Goal: Check status: Check status

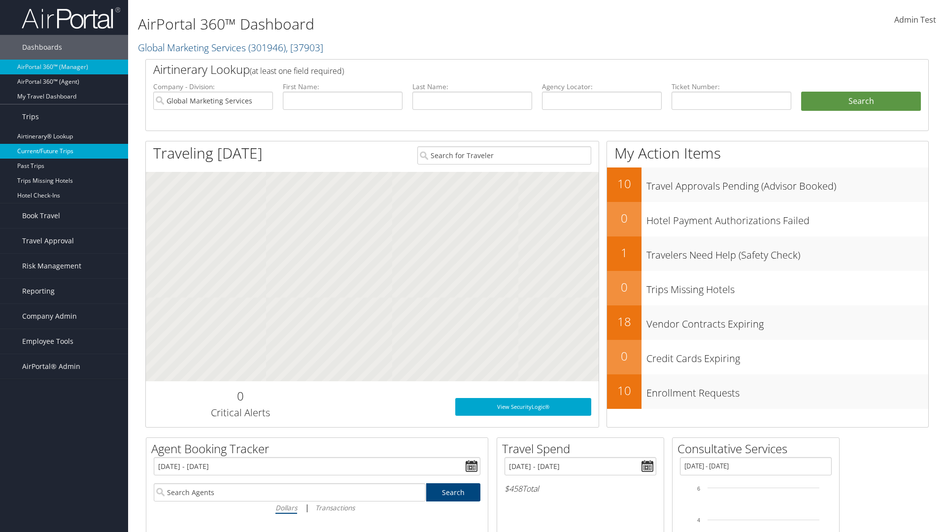
click at [64, 151] on link "Current/Future Trips" at bounding box center [64, 151] width 128 height 15
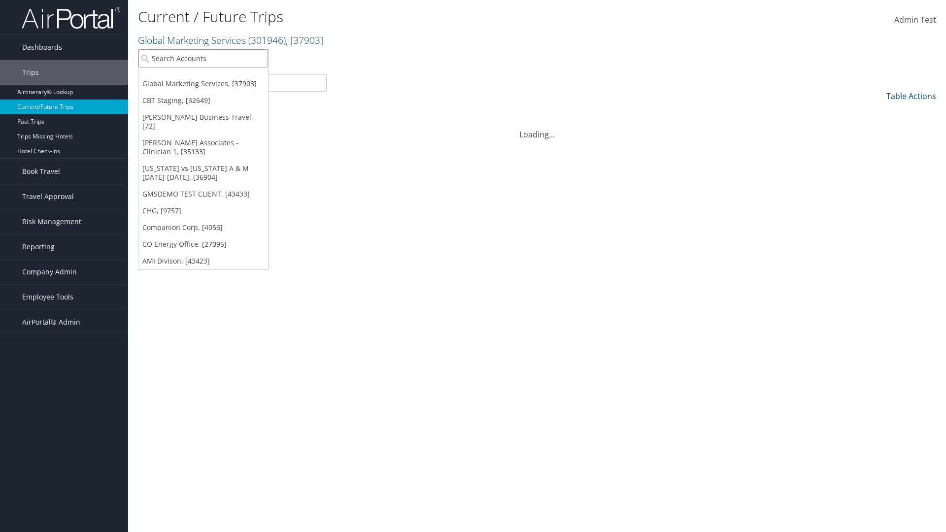
click at [203, 58] on input "search" at bounding box center [203, 58] width 130 height 18
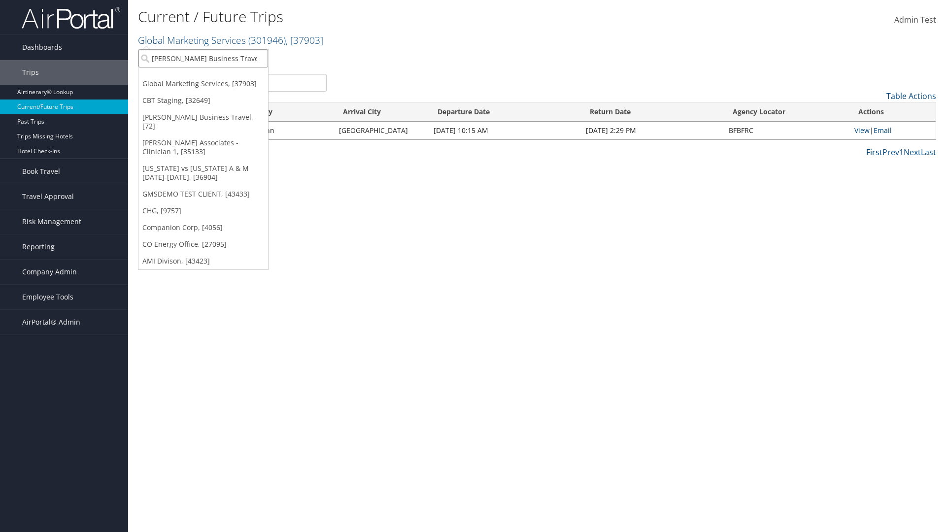
type input "[PERSON_NAME] Business Travel"
click at [217, 76] on div "[PERSON_NAME] Business Travel (C10001), [72]" at bounding box center [217, 76] width 168 height 9
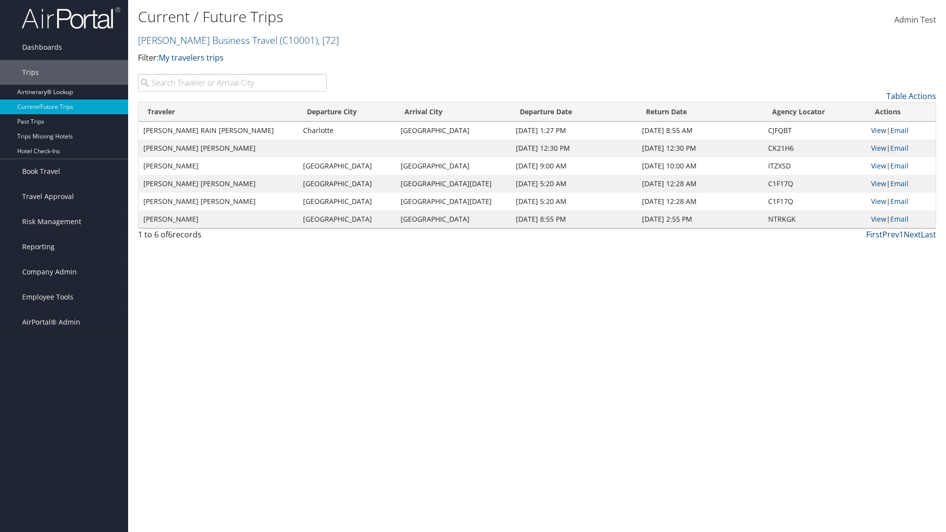
click at [232, 83] on input "search" at bounding box center [232, 83] width 189 height 18
type input "[PERSON_NAME]"
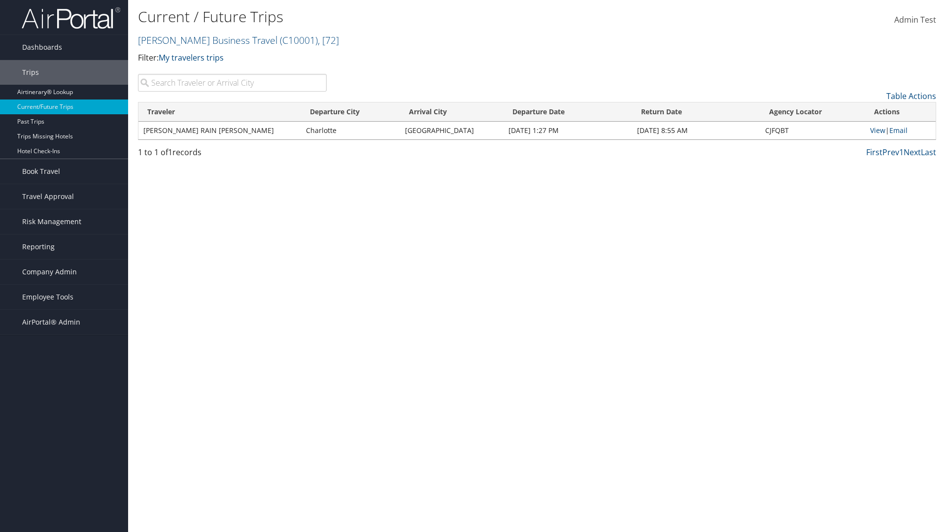
click at [232, 83] on input "search" at bounding box center [232, 83] width 189 height 18
type input "[GEOGRAPHIC_DATA]"
